Goal: Information Seeking & Learning: Learn about a topic

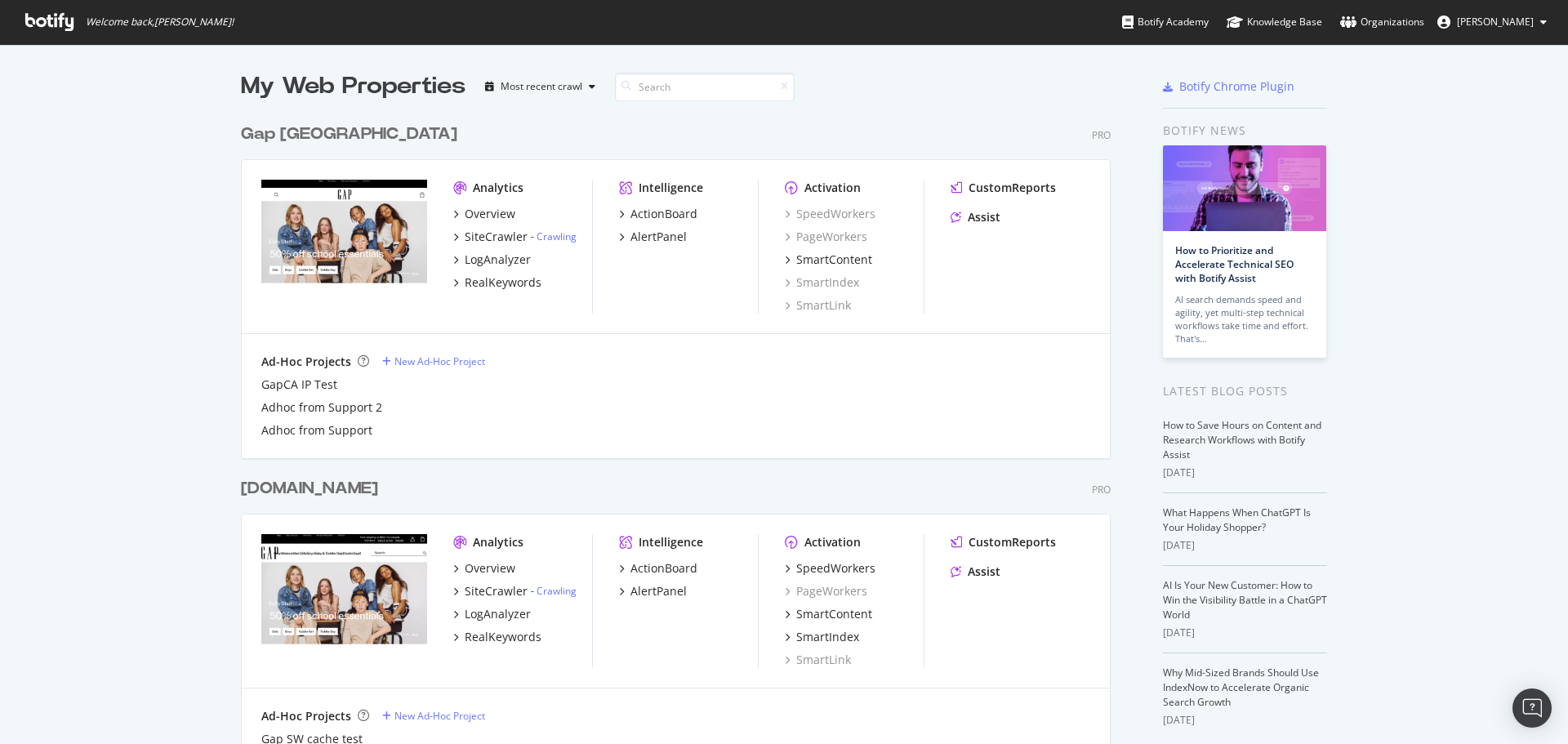
scroll to position [1870, 870]
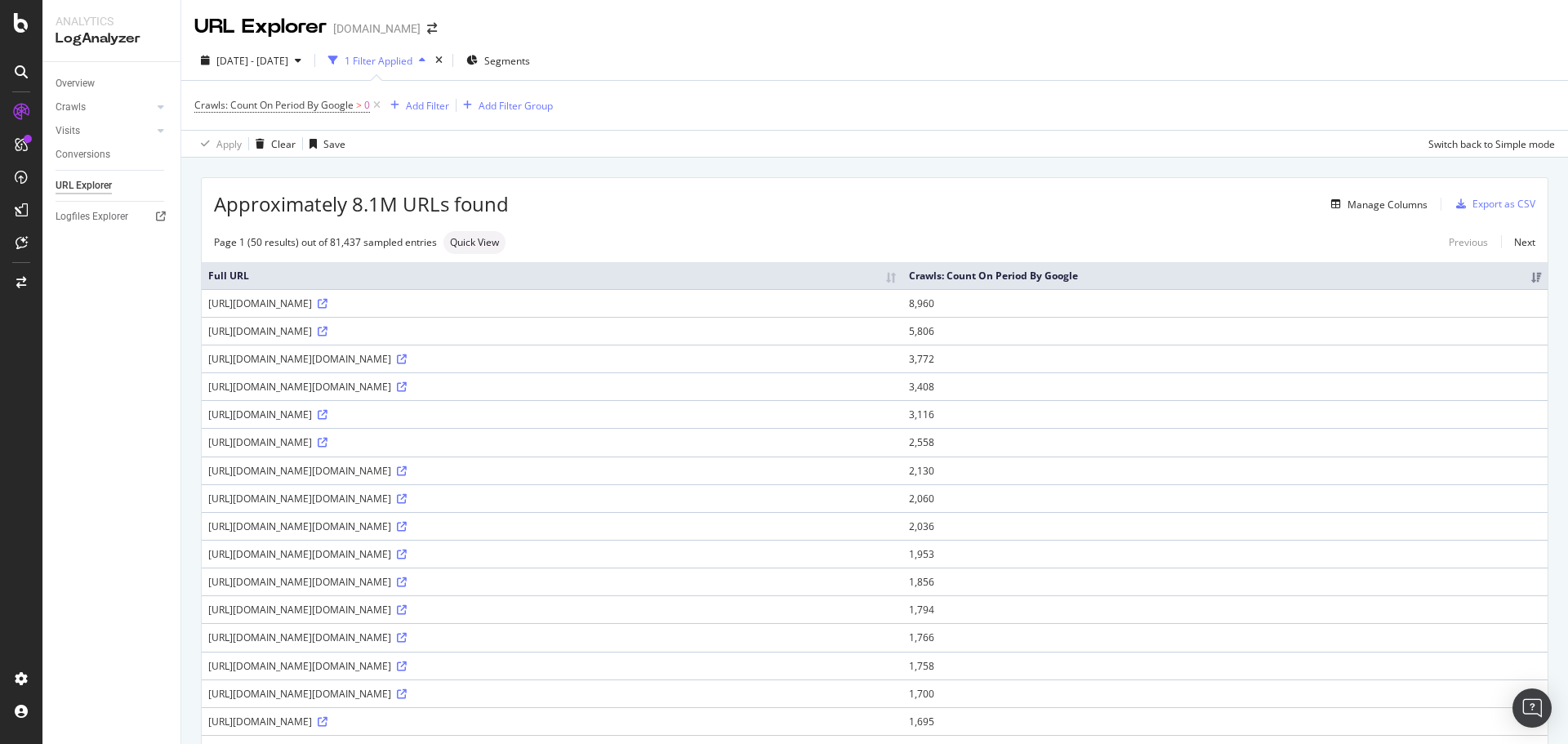
click at [413, 62] on div "1 Filter Applied" at bounding box center [378, 60] width 68 height 14
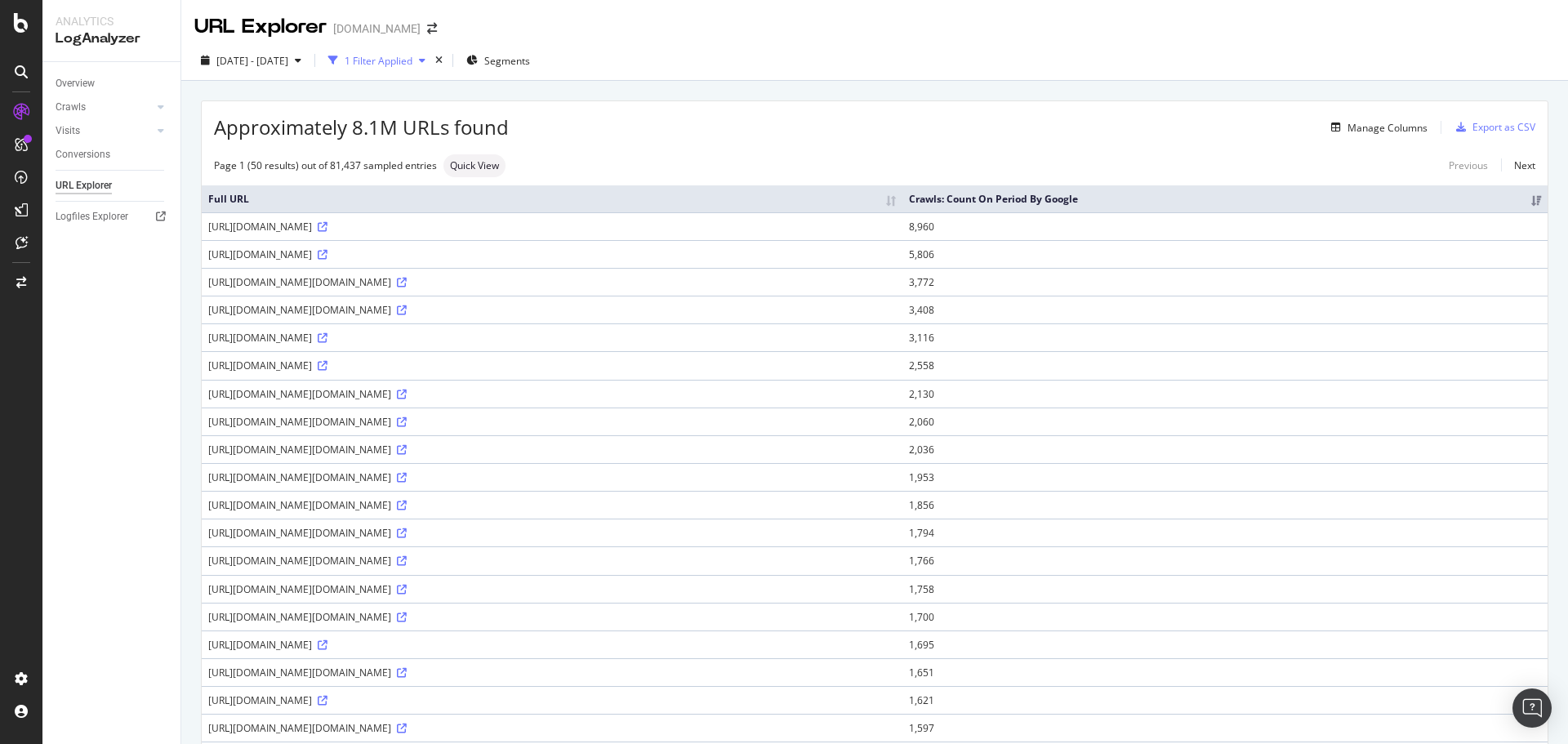
click at [413, 60] on div "1 Filter Applied" at bounding box center [378, 60] width 68 height 14
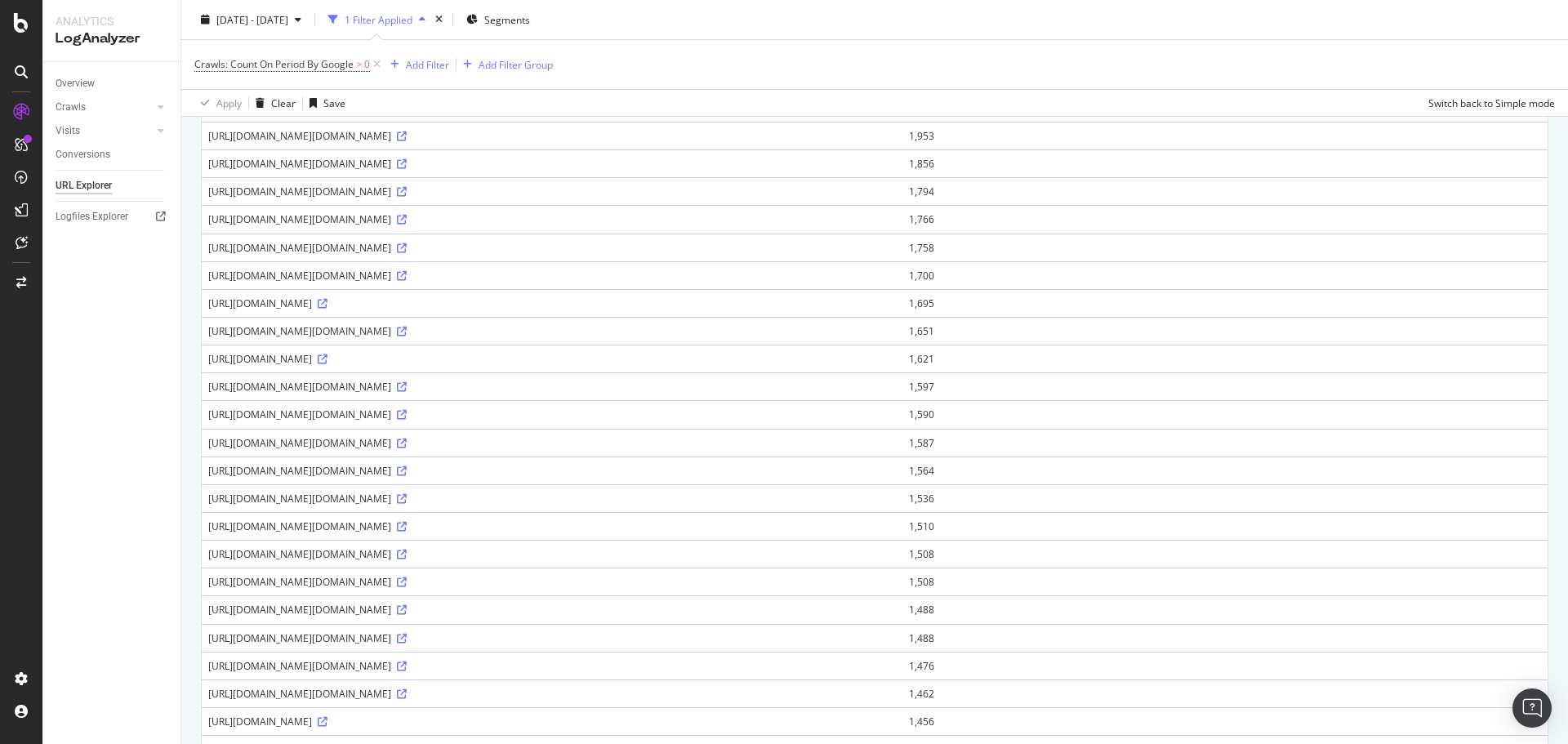
scroll to position [211, 0]
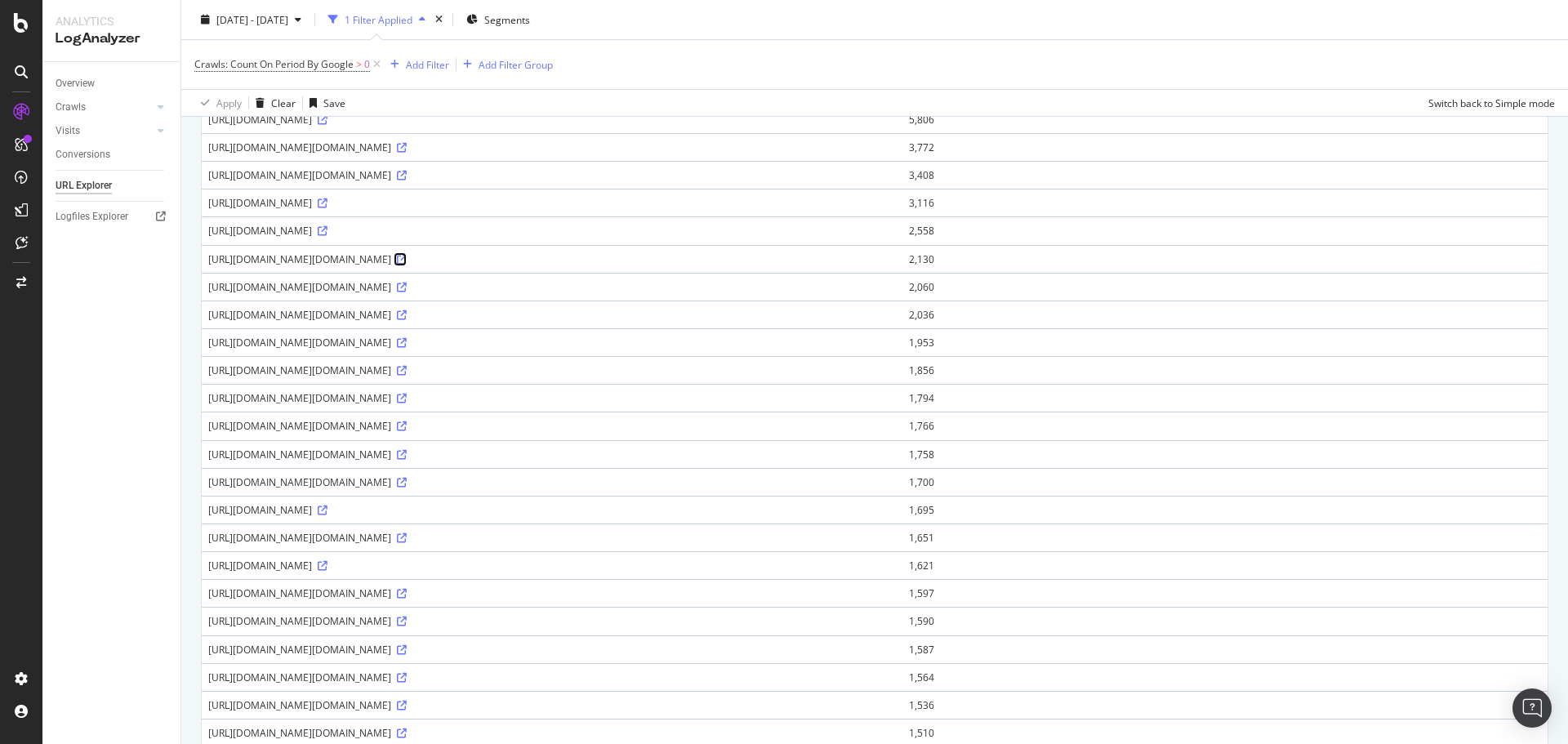
click at [407, 259] on icon at bounding box center [402, 260] width 10 height 10
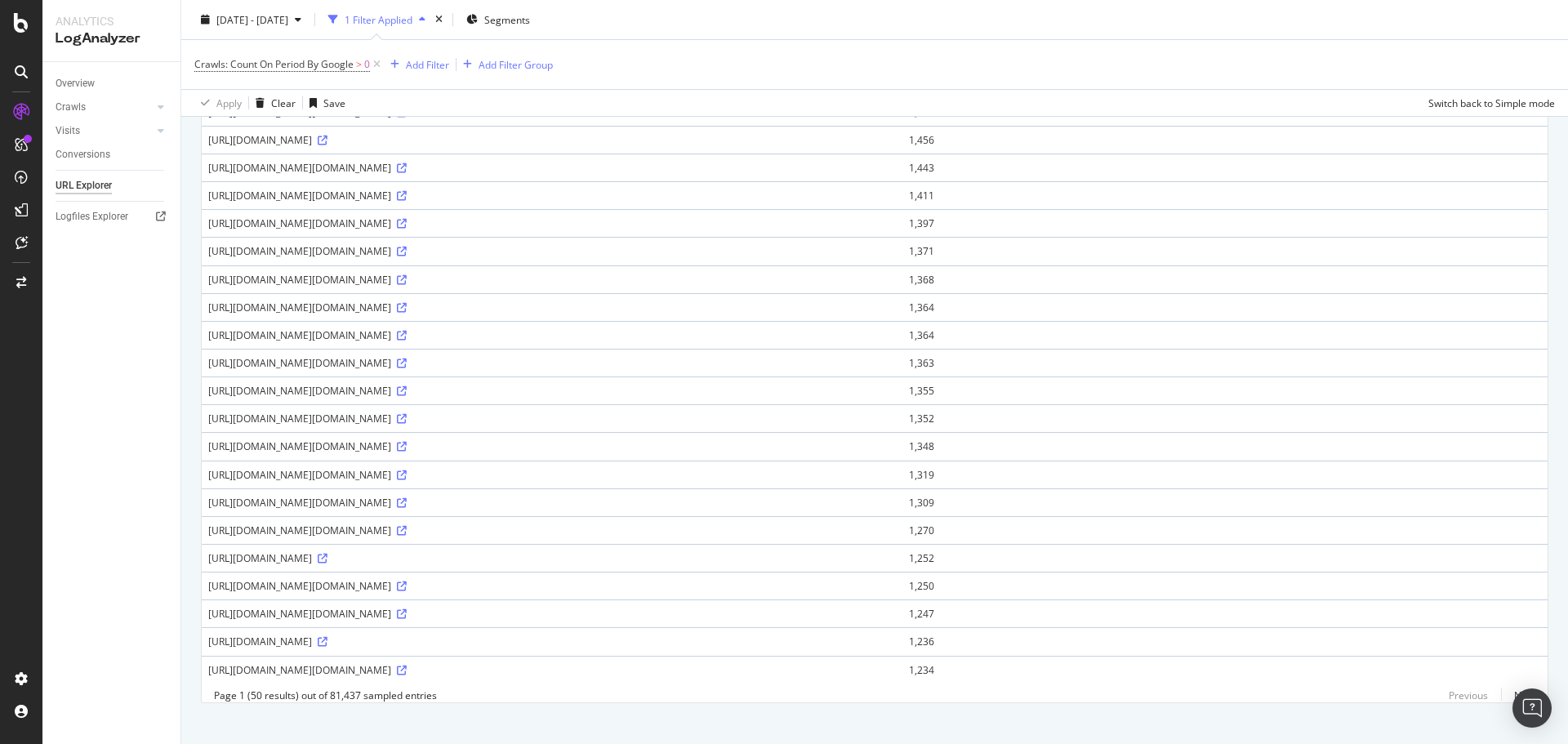
scroll to position [1028, 0]
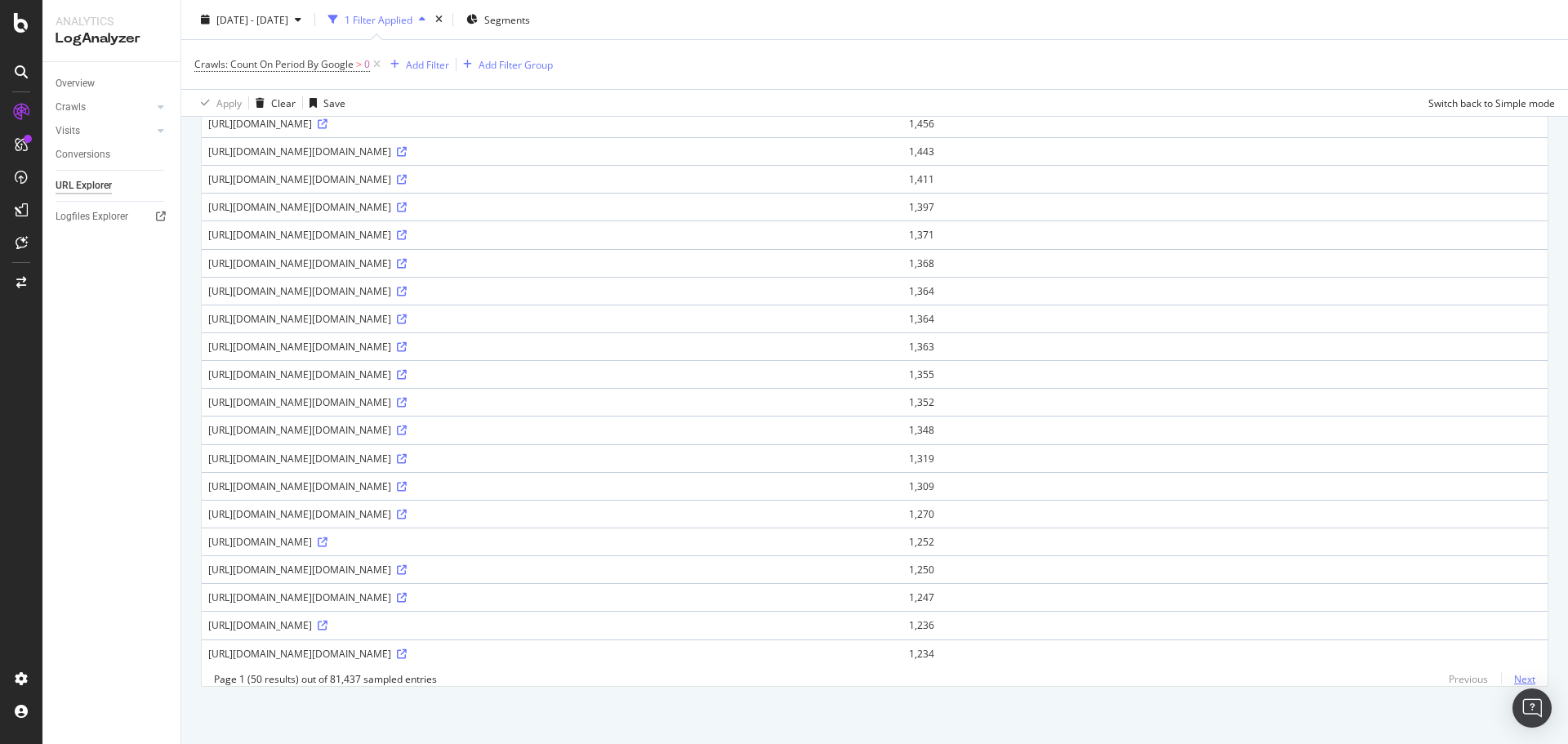
click at [1508, 679] on link "Next" at bounding box center [1518, 679] width 34 height 23
click at [1506, 679] on link "Next" at bounding box center [1518, 679] width 34 height 23
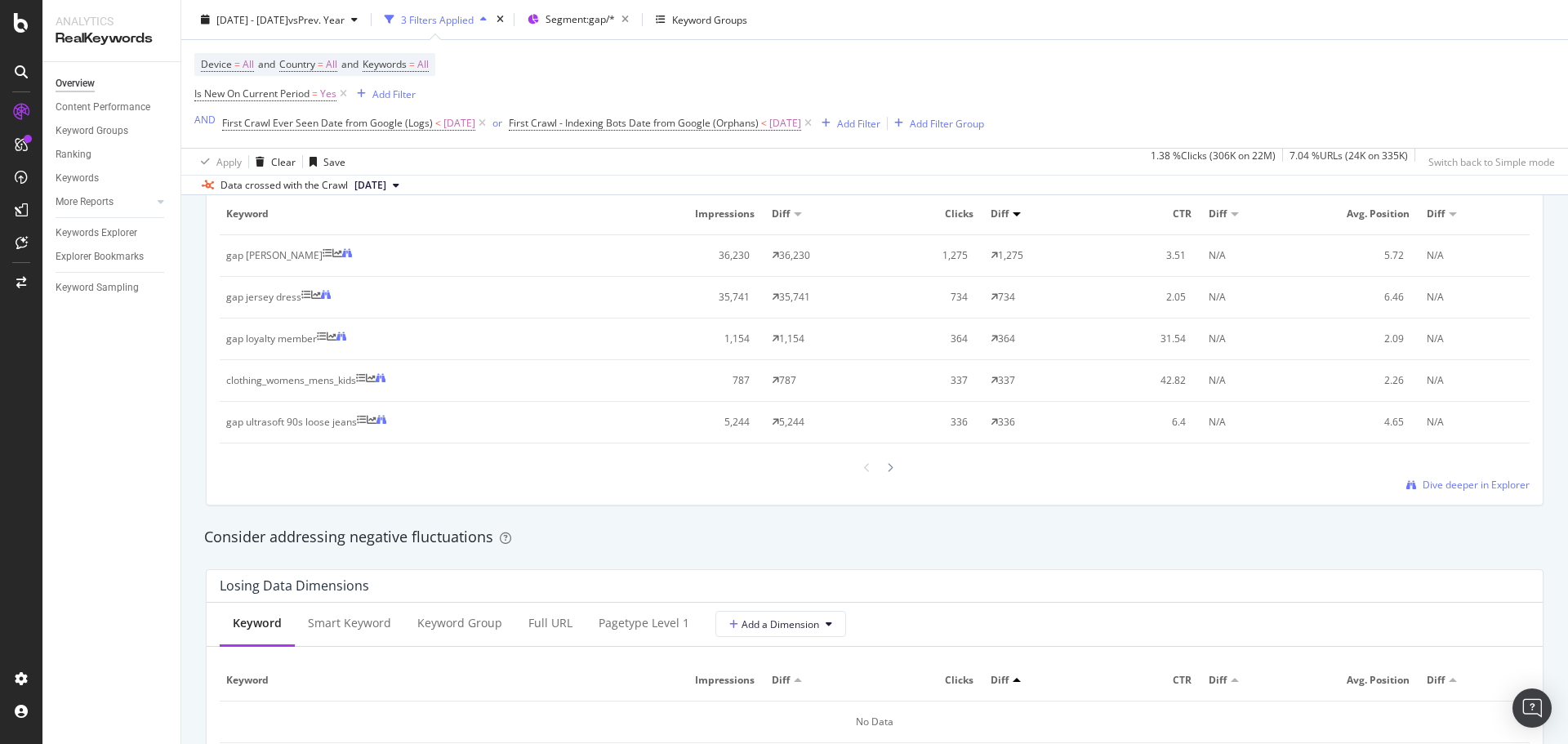
scroll to position [1470, 0]
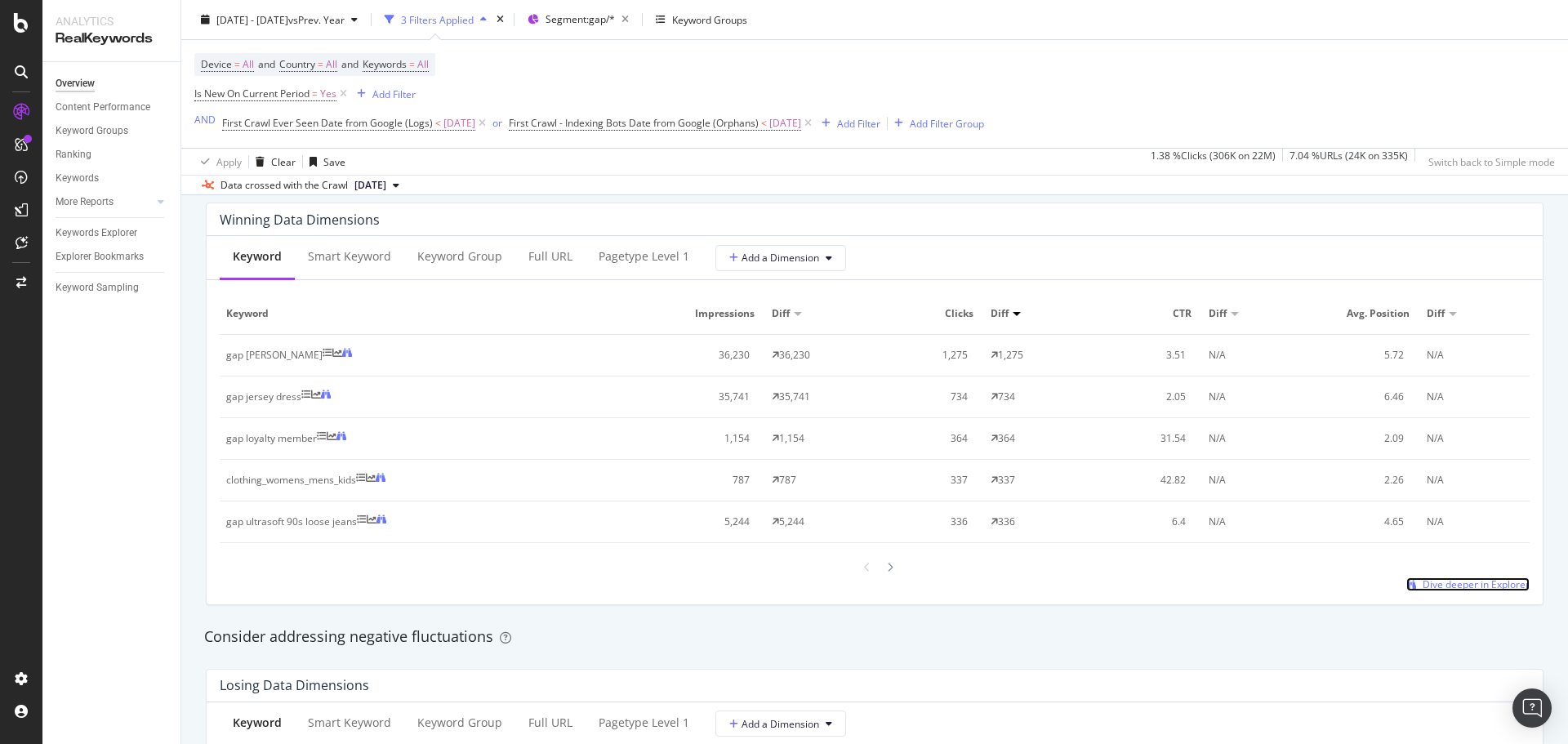
click at [1455, 583] on span "Dive deeper in Explorer" at bounding box center [1477, 585] width 107 height 14
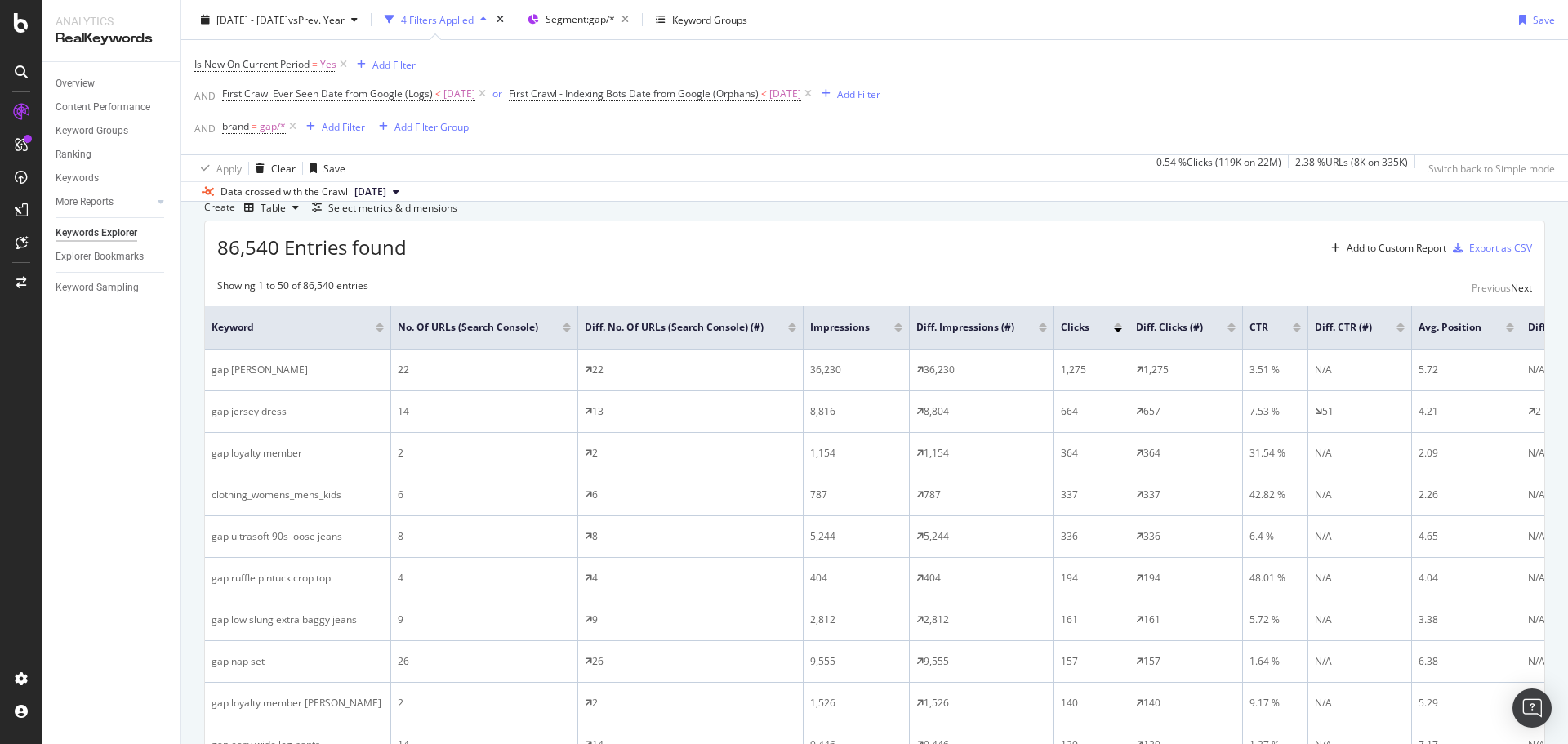
scroll to position [298, 0]
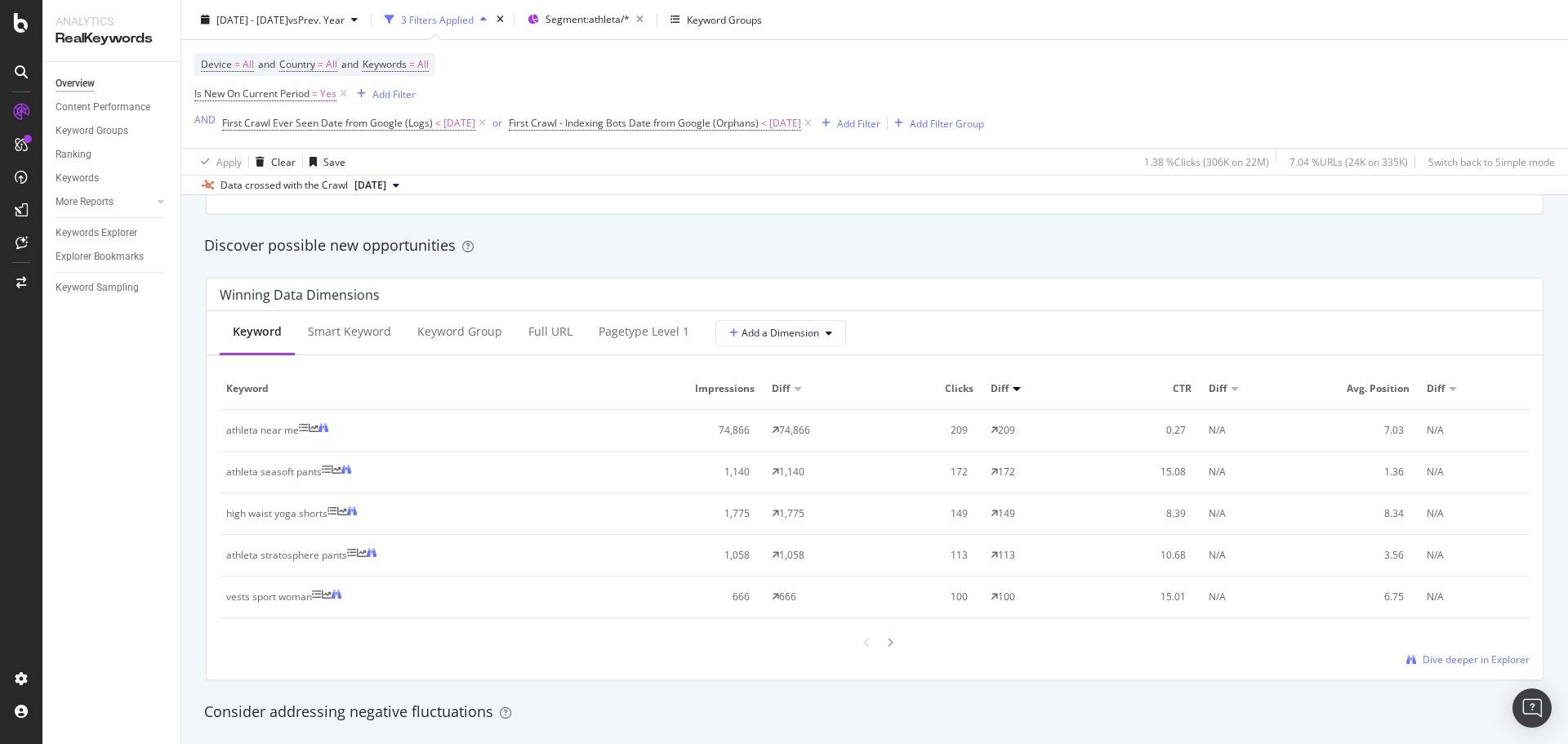
scroll to position [1470, 0]
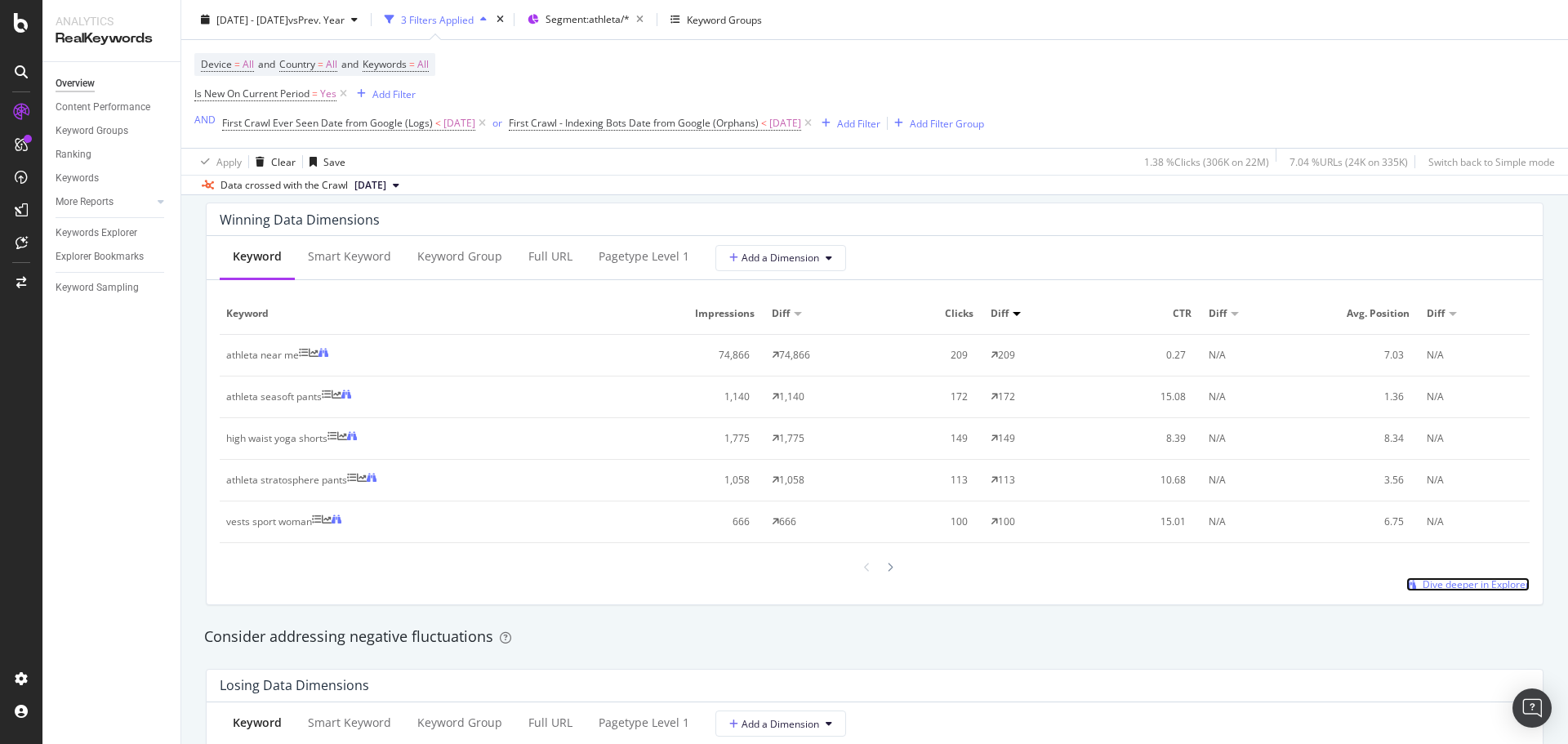
click at [1460, 581] on span "Dive deeper in Explorer" at bounding box center [1477, 585] width 107 height 14
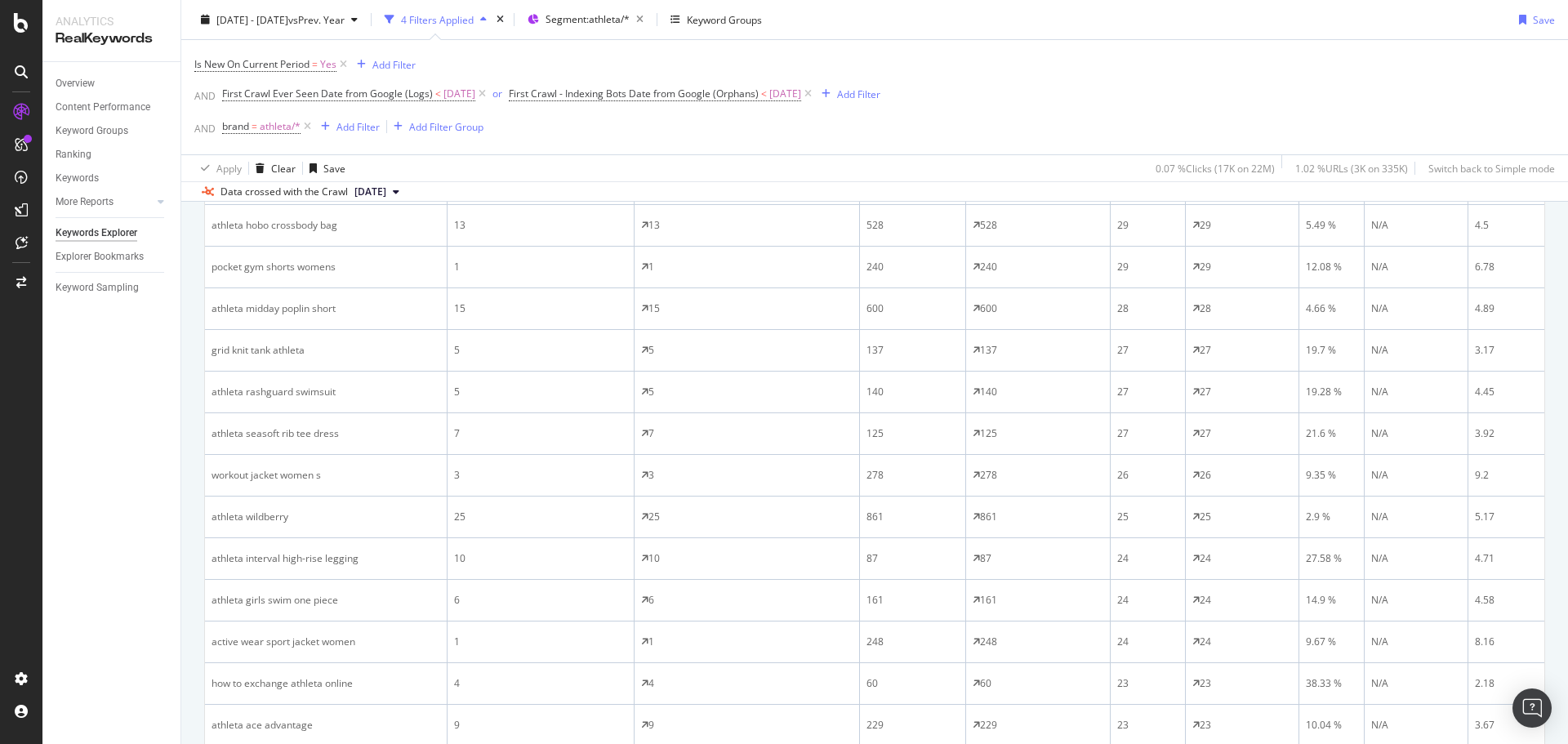
scroll to position [1634, 0]
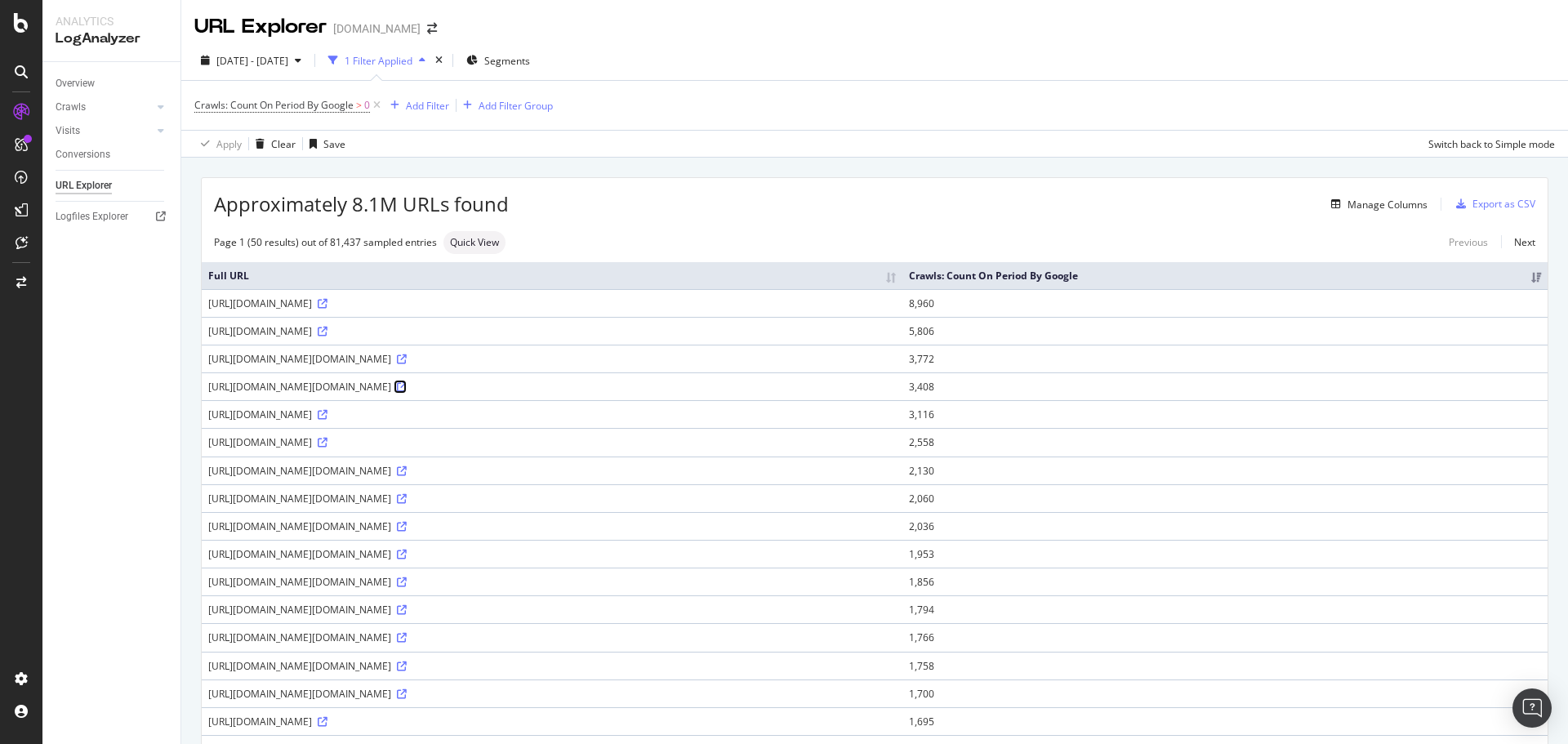
click at [407, 385] on icon at bounding box center [402, 388] width 10 height 10
click at [328, 306] on icon at bounding box center [323, 304] width 10 height 10
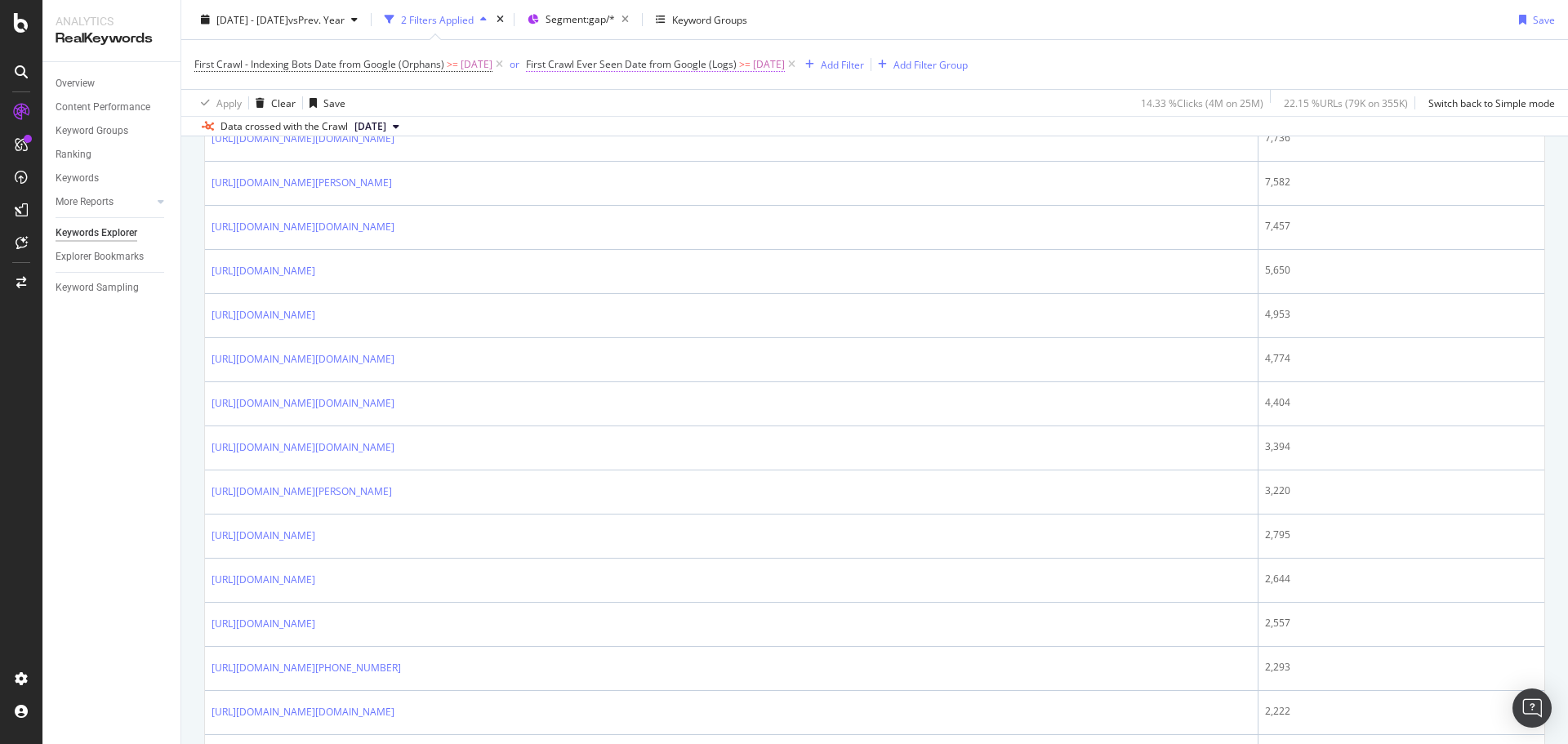
scroll to position [1288, 0]
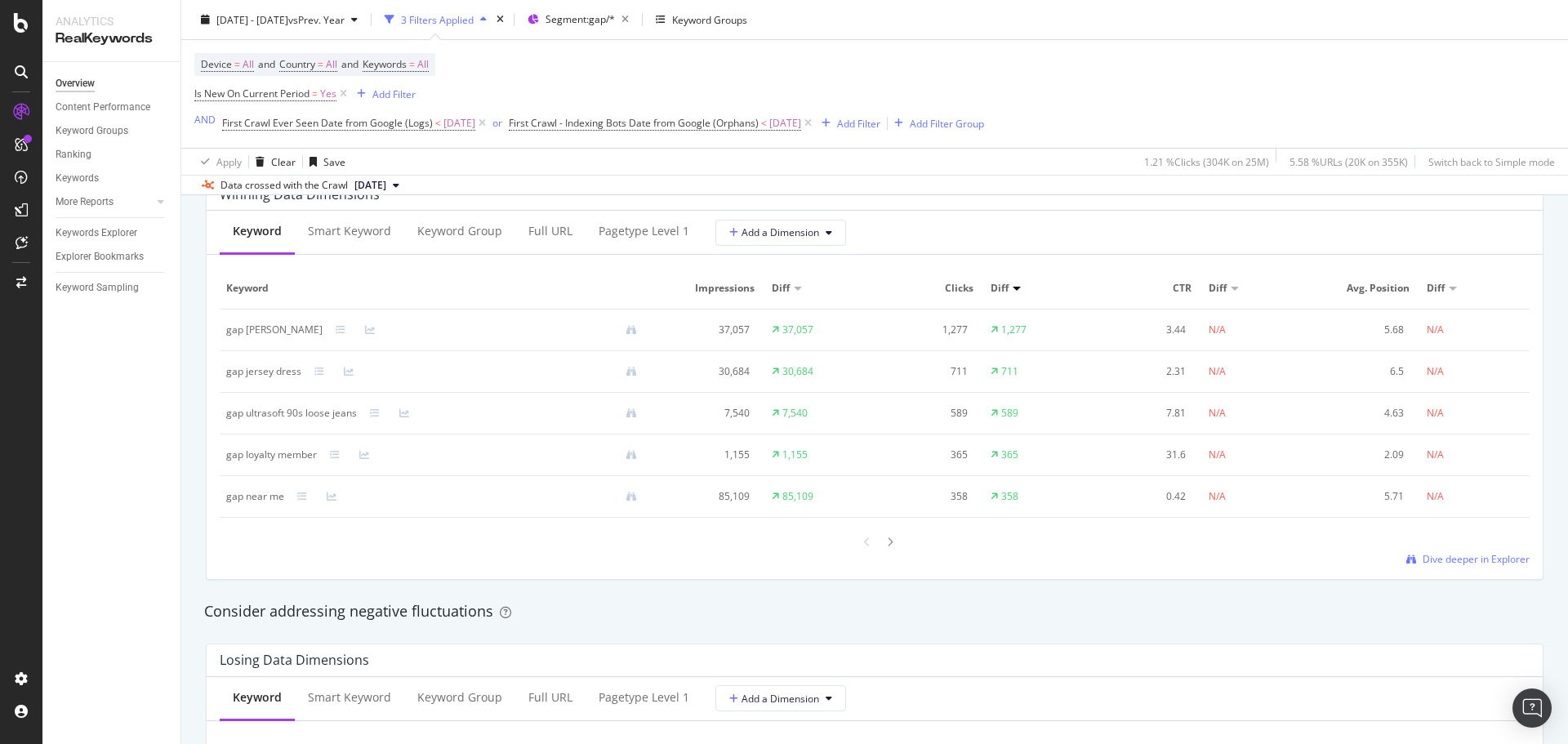
scroll to position [1470, 0]
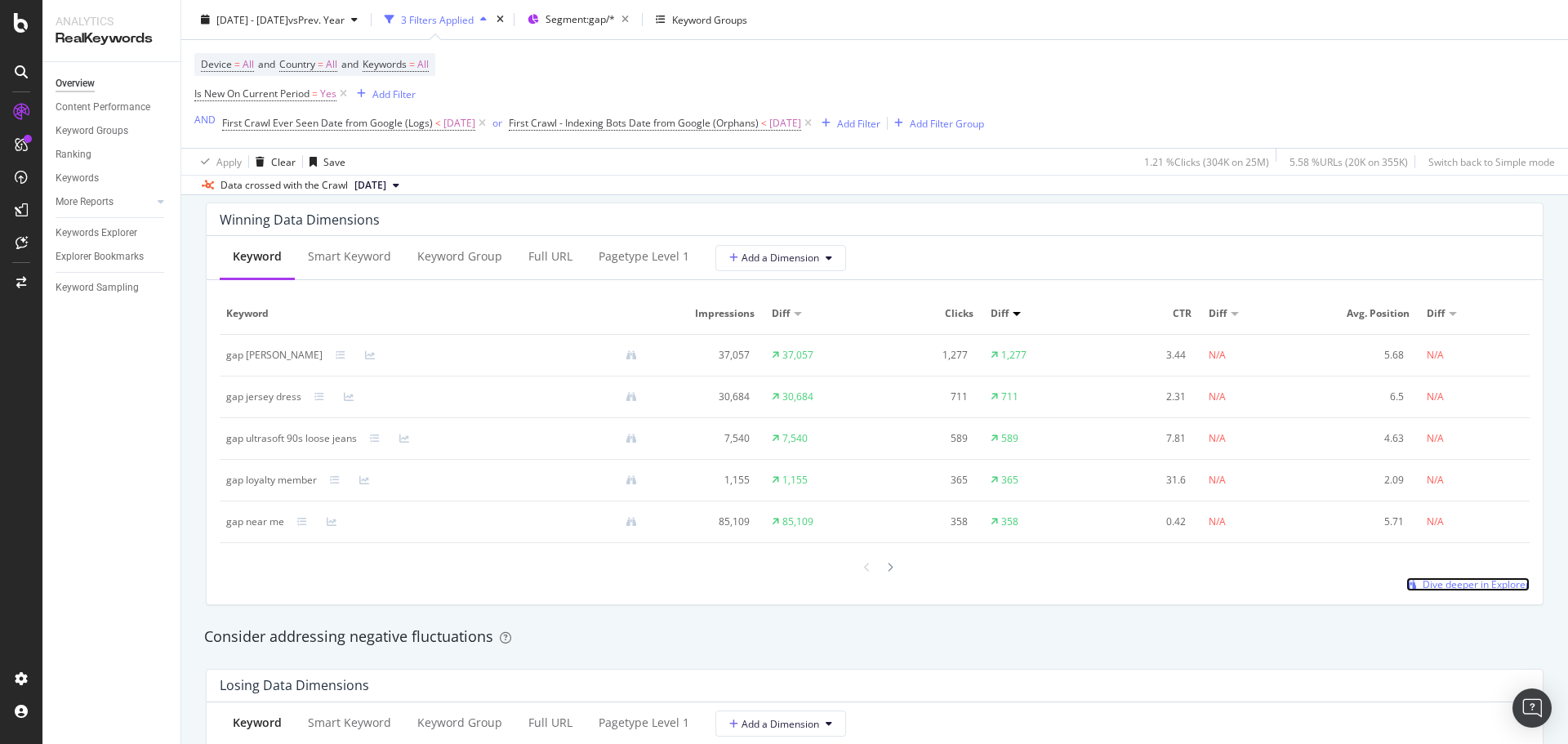
click at [1468, 588] on span "Dive deeper in Explorer" at bounding box center [1477, 585] width 107 height 14
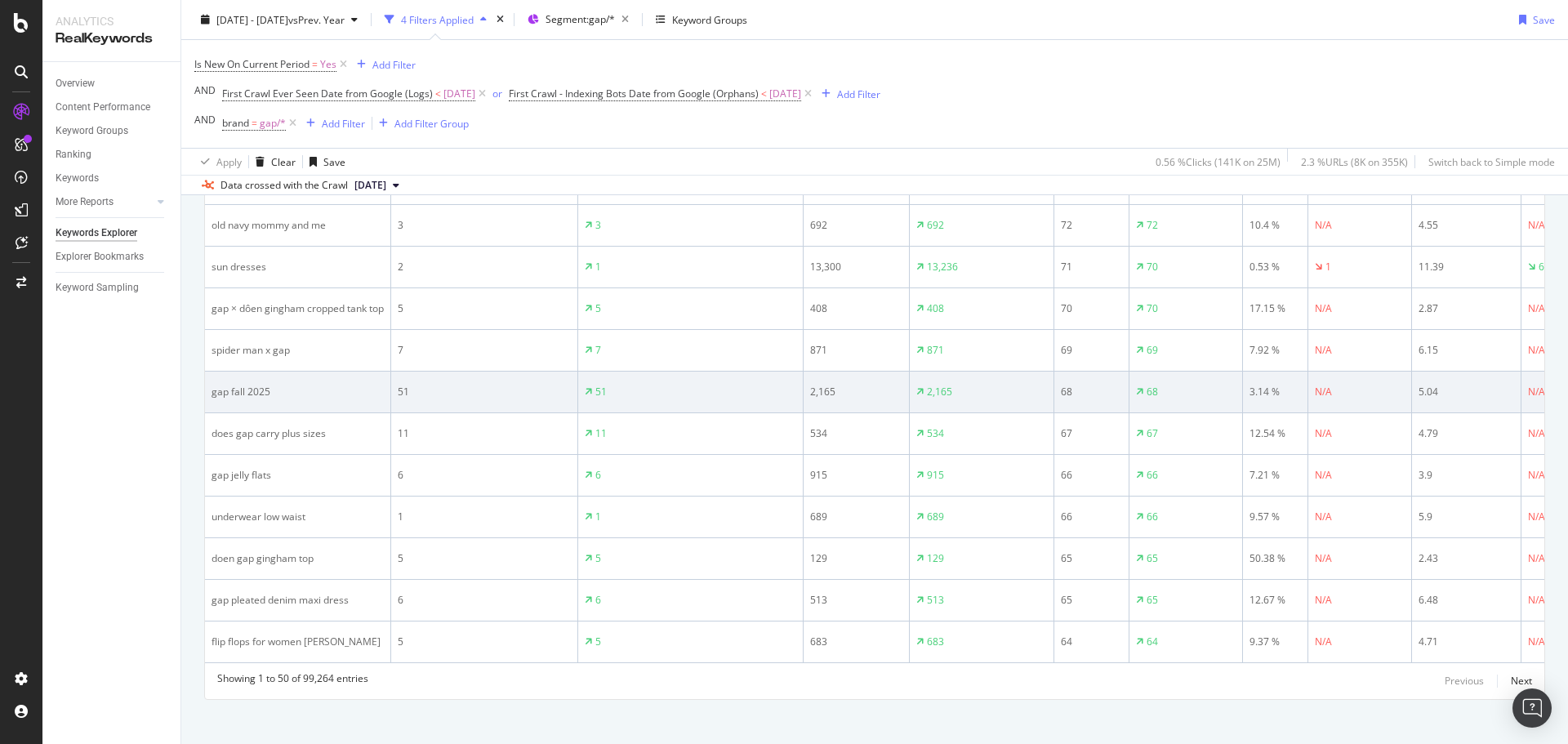
scroll to position [2258, 0]
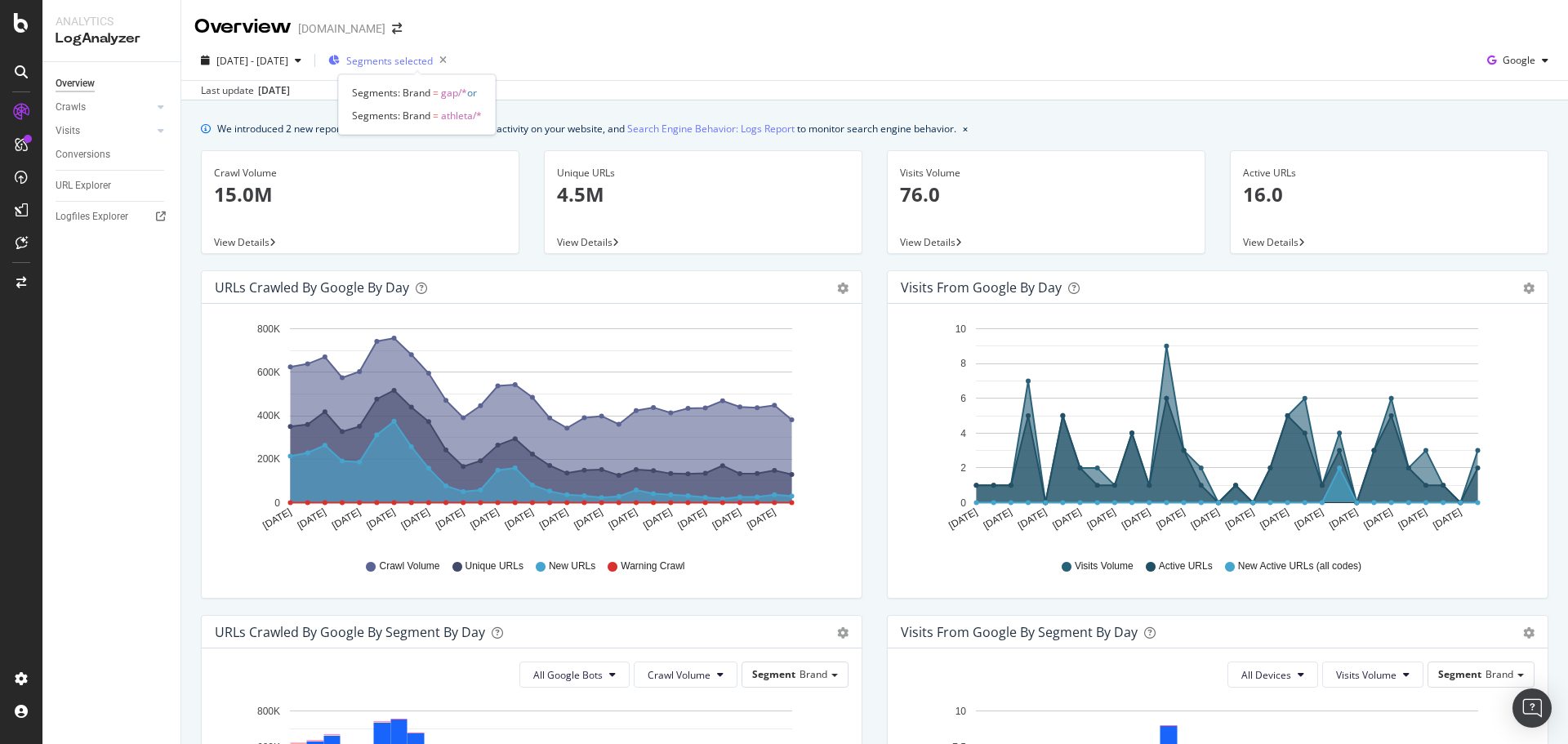
click at [411, 55] on span "Segments selected" at bounding box center [389, 60] width 86 height 14
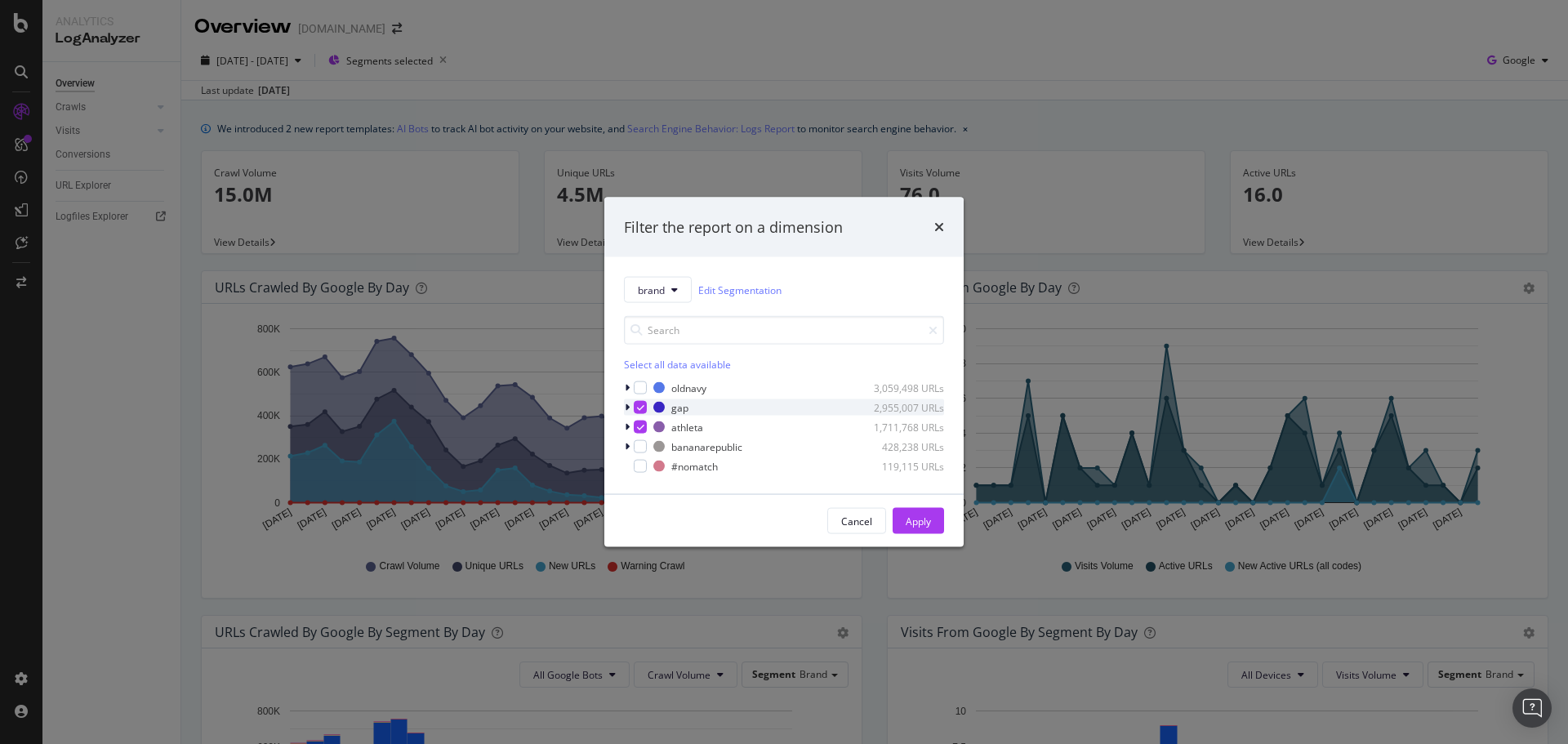
click at [626, 405] on icon "modal" at bounding box center [627, 408] width 5 height 10
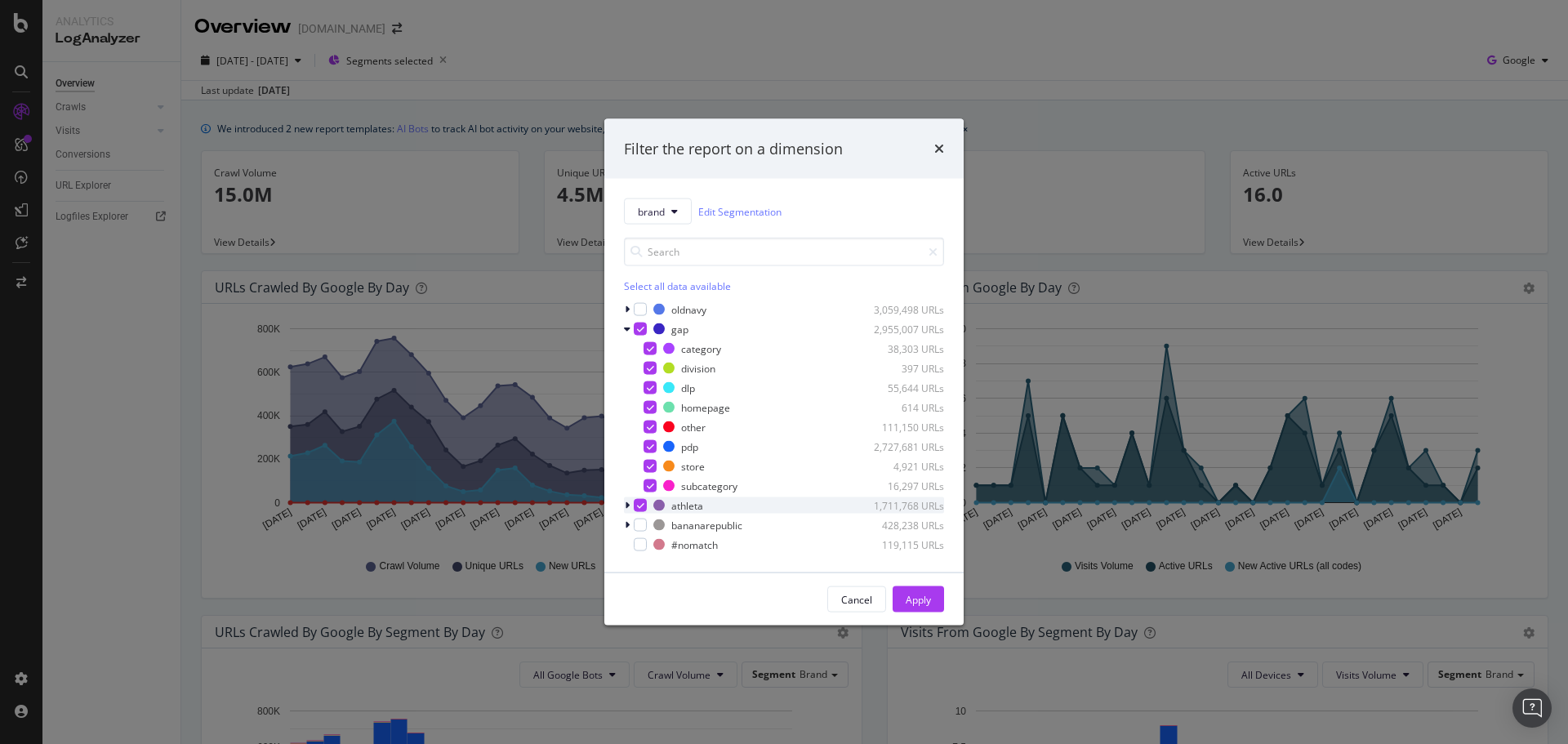
click at [625, 512] on div "modal" at bounding box center [629, 505] width 10 height 16
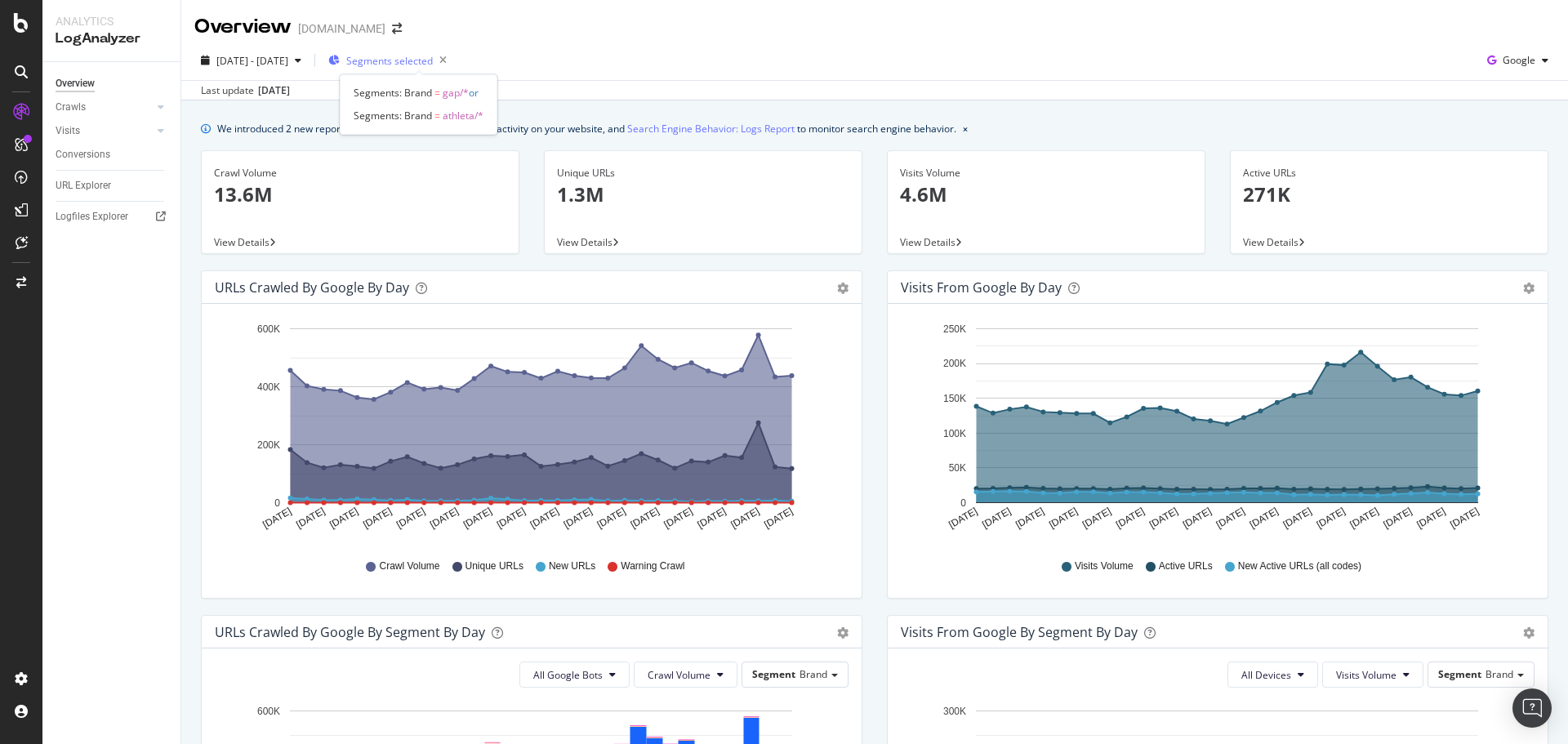
click at [402, 59] on span "Segments selected" at bounding box center [389, 60] width 86 height 14
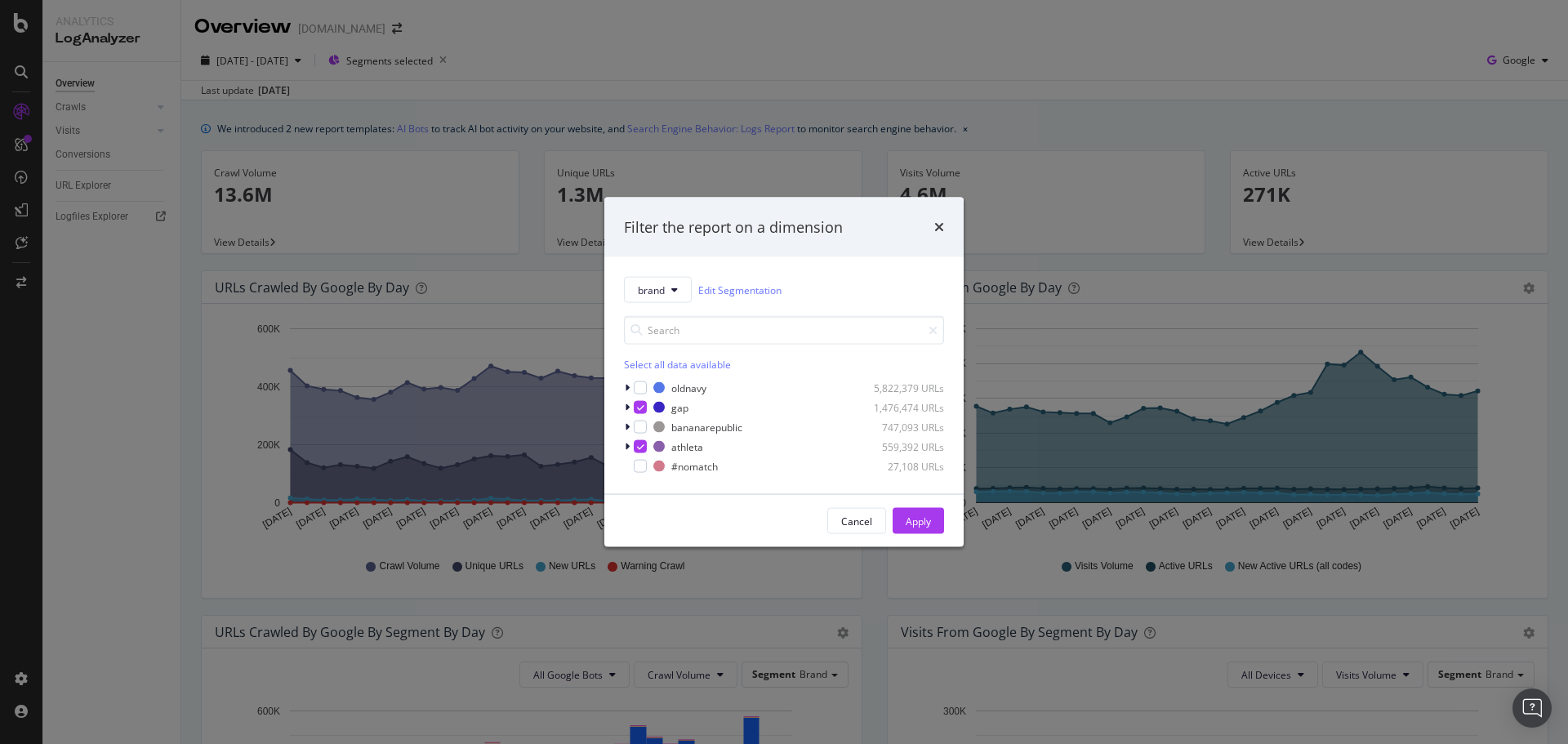
click at [620, 408] on div "brand Edit Segmentation Select all data available oldnavy 5,822,379 URLs gap 1,…" at bounding box center [784, 376] width 360 height 237
click at [627, 404] on icon "modal" at bounding box center [627, 408] width 5 height 10
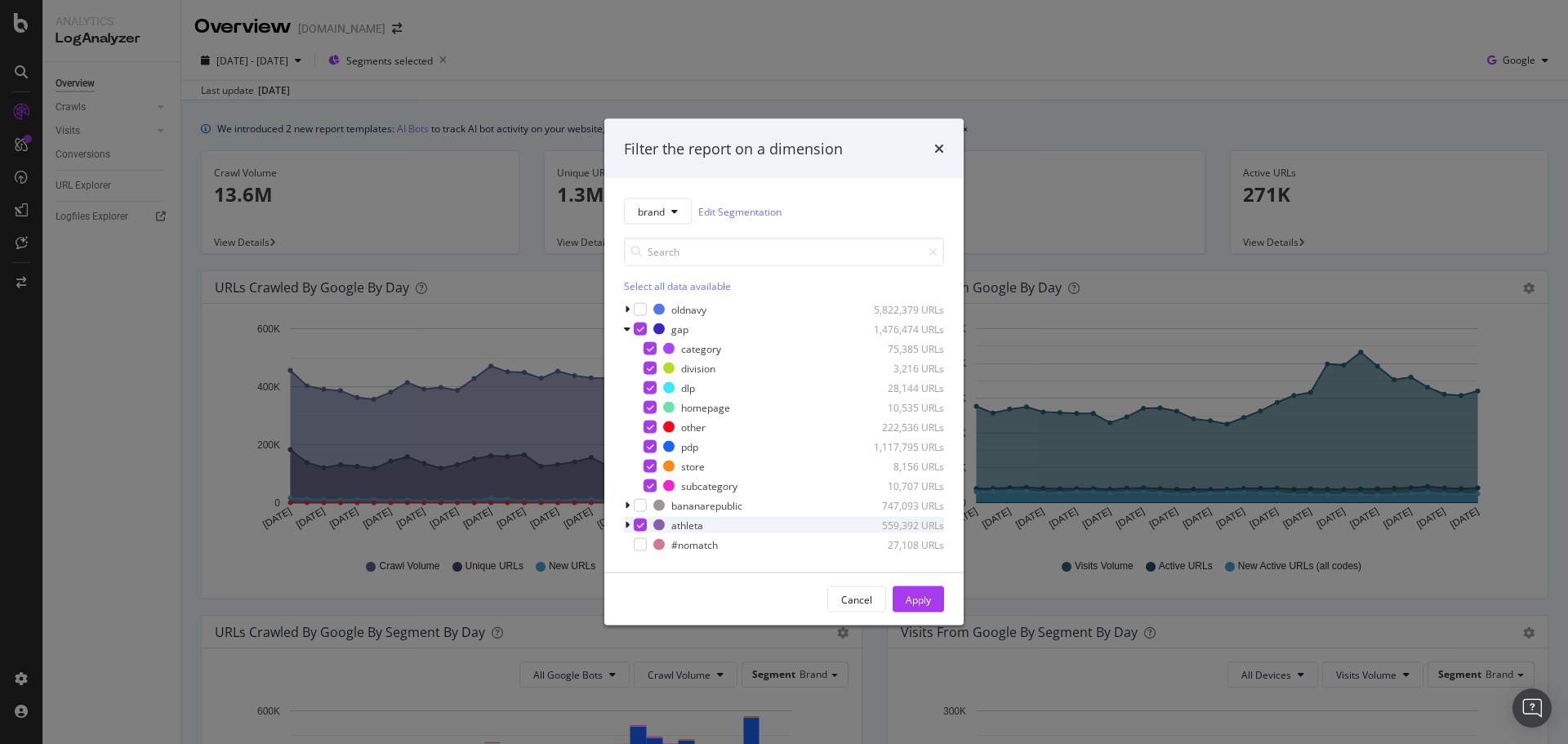
click at [626, 523] on icon "modal" at bounding box center [627, 526] width 5 height 10
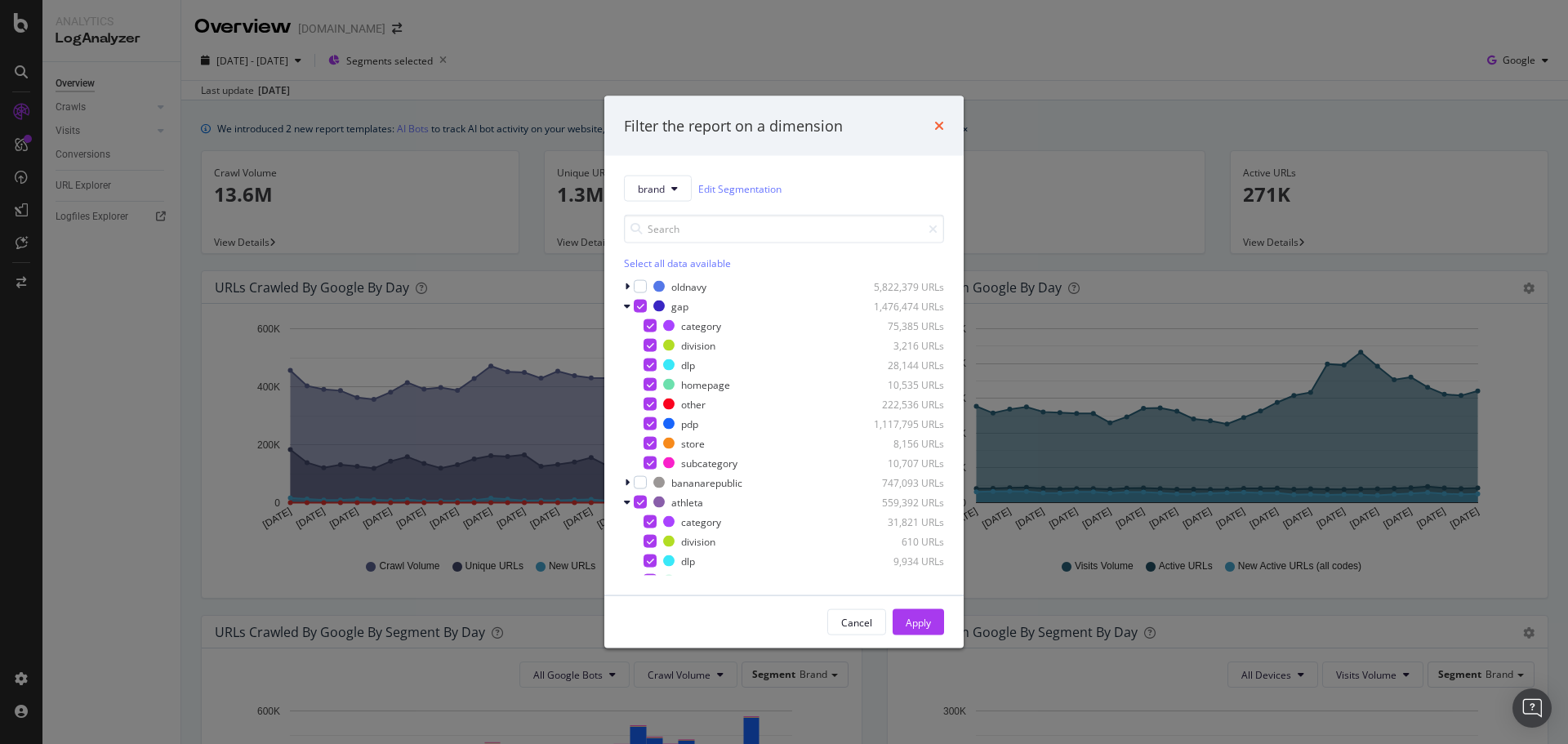
click at [943, 127] on icon "times" at bounding box center [939, 126] width 10 height 13
